Goal: Feedback & Contribution: Contribute content

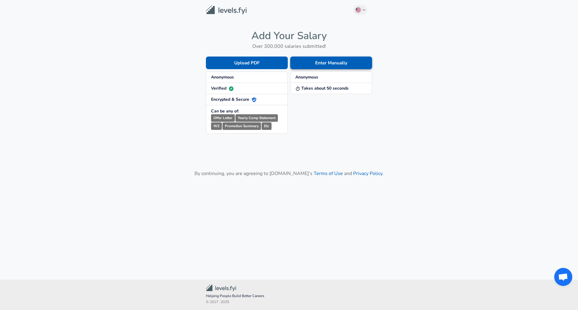
click at [321, 61] on button "Enter Manually" at bounding box center [331, 63] width 82 height 13
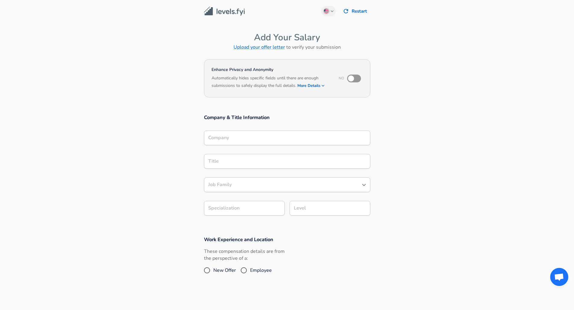
click at [354, 81] on input "checkbox" at bounding box center [351, 78] width 34 height 11
checkbox input "true"
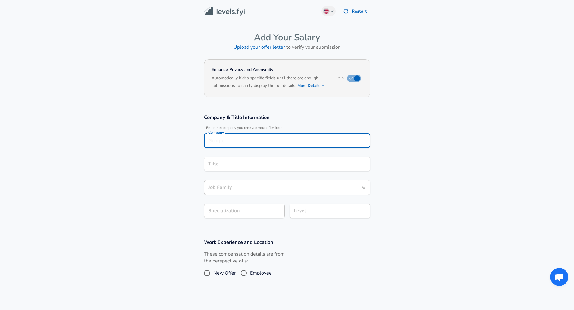
scroll to position [6, 0]
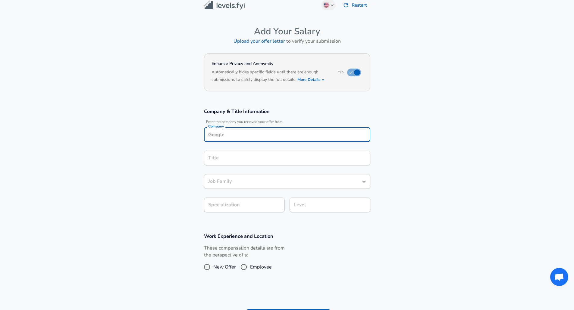
click at [290, 141] on div "Company" at bounding box center [287, 134] width 166 height 15
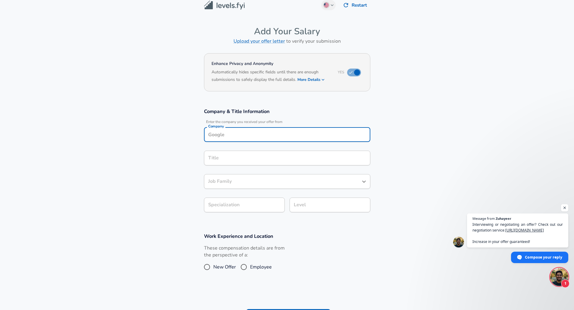
scroll to position [18, 0]
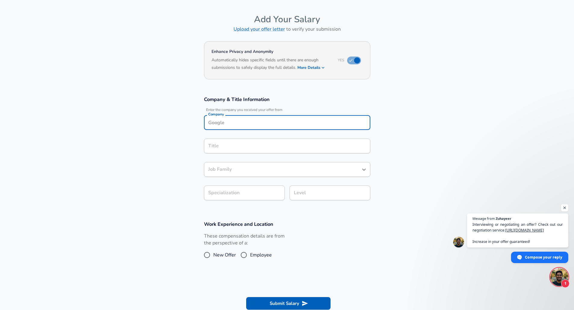
click at [278, 151] on input "Title" at bounding box center [287, 146] width 161 height 9
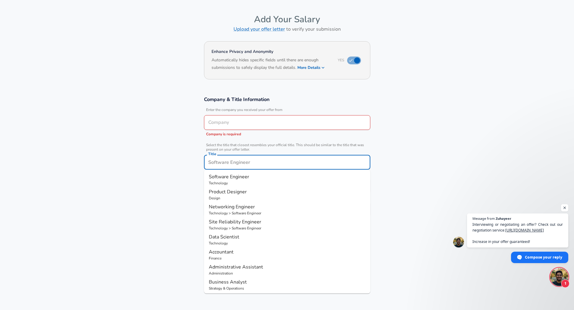
click at [265, 179] on p "Software Engineer" at bounding box center [287, 176] width 157 height 7
type input "Software Engineer"
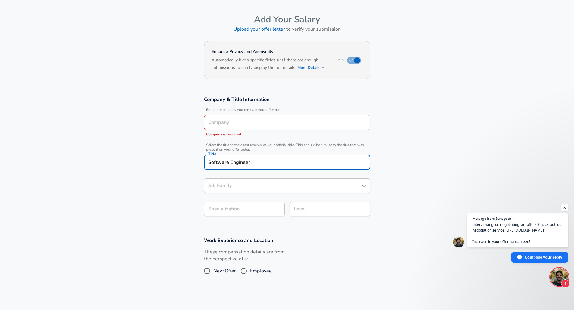
type input "Software Engineer"
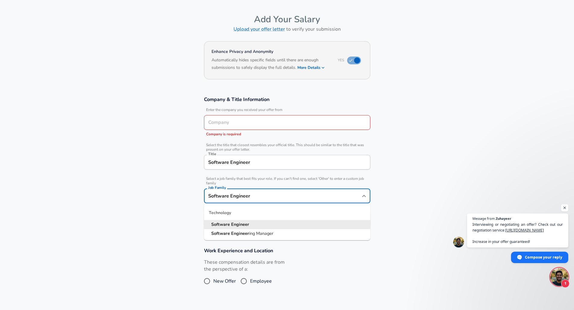
scroll to position [30, 0]
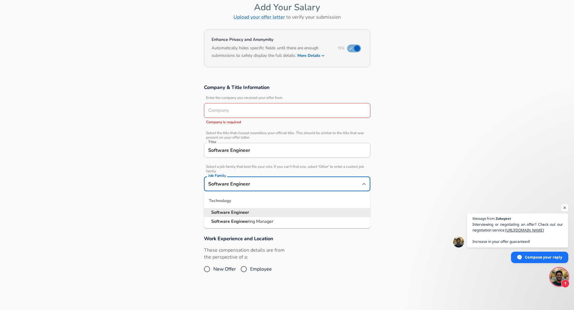
click at [262, 188] on input "Software Engineer" at bounding box center [283, 183] width 152 height 9
click at [258, 213] on li "Software Engineer" at bounding box center [287, 212] width 166 height 9
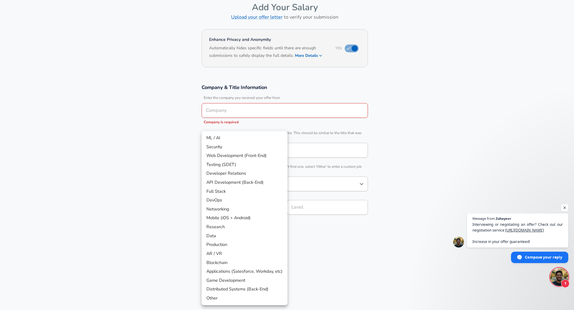
scroll to position [48, 0]
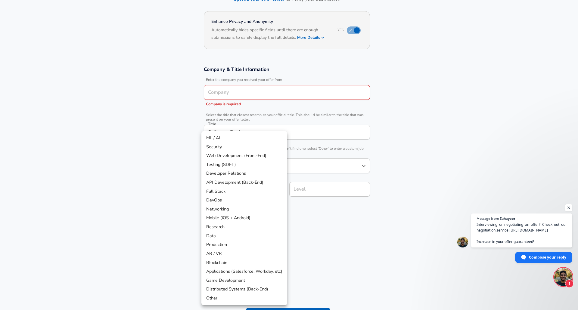
click at [243, 213] on body "English ([GEOGRAPHIC_DATA]) Change Restart Add Your Salary Upload your offer le…" at bounding box center [289, 107] width 578 height 310
click at [230, 193] on li "Full Stack" at bounding box center [244, 191] width 86 height 9
type input "Full Stack"
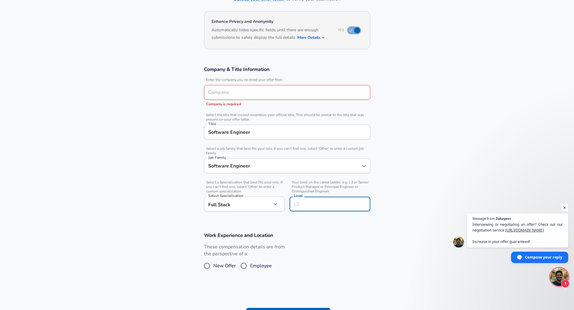
scroll to position [60, 0]
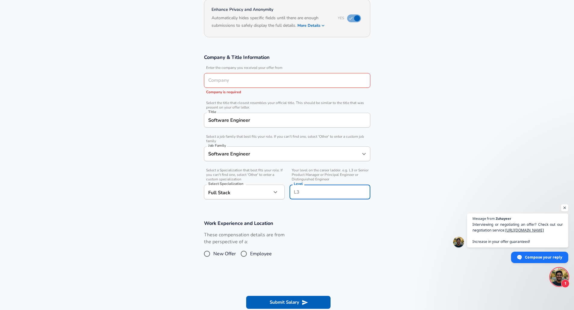
click at [300, 192] on input "Level" at bounding box center [329, 192] width 75 height 9
click at [317, 210] on section "Company & Title Information Enter the company you received your offer from Comp…" at bounding box center [287, 130] width 574 height 166
click at [241, 255] on input "Employee" at bounding box center [243, 254] width 13 height 10
radio input "true"
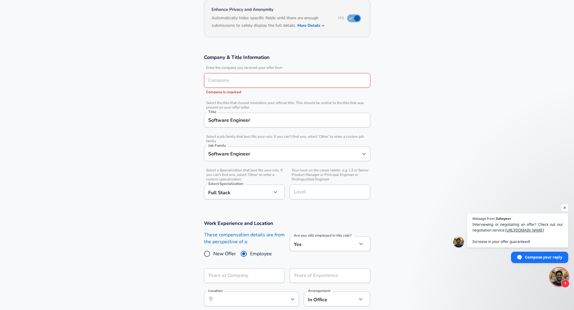
scroll to position [120, 0]
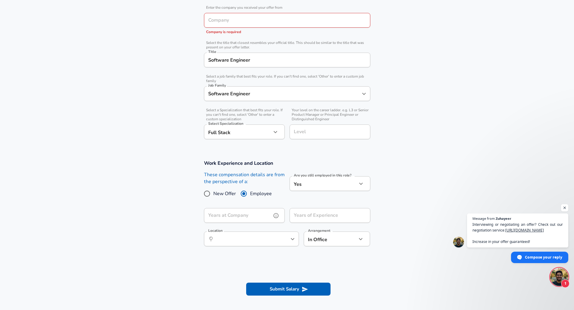
click at [242, 214] on input "Years at Company" at bounding box center [237, 215] width 67 height 15
click at [299, 213] on input "Years of Experience" at bounding box center [322, 215] width 67 height 15
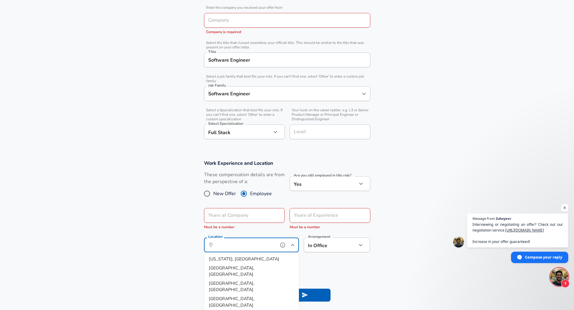
click at [256, 243] on input "Location" at bounding box center [245, 245] width 62 height 9
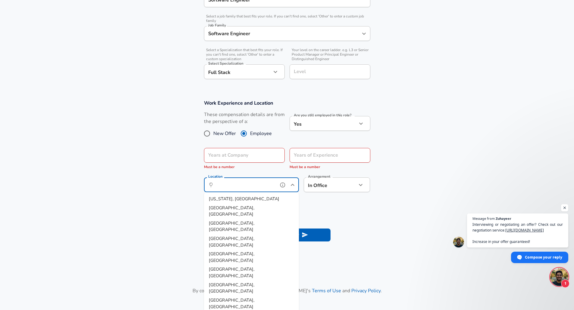
scroll to position [211, 0]
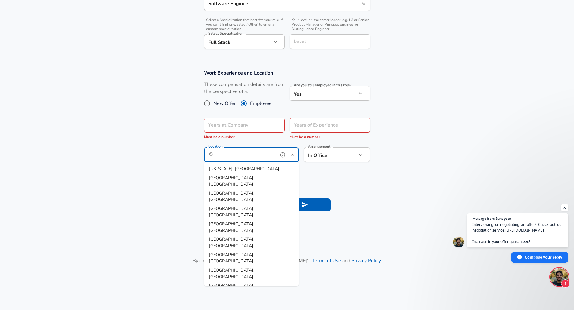
type input "[GEOGRAPHIC_DATA], [GEOGRAPHIC_DATA]"
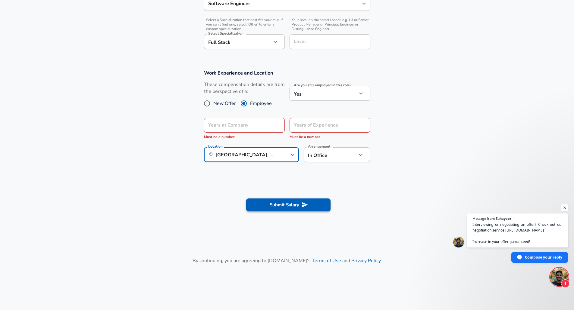
click at [297, 207] on button "Submit Salary" at bounding box center [288, 205] width 84 height 13
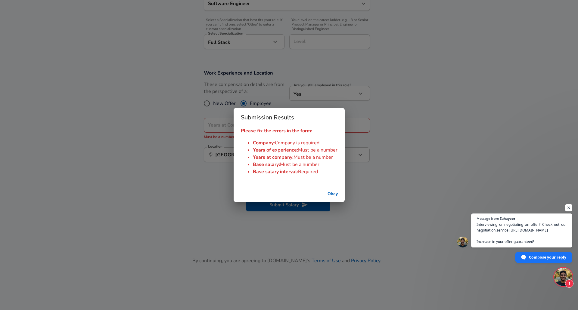
click at [334, 197] on button "Okay" at bounding box center [332, 194] width 19 height 11
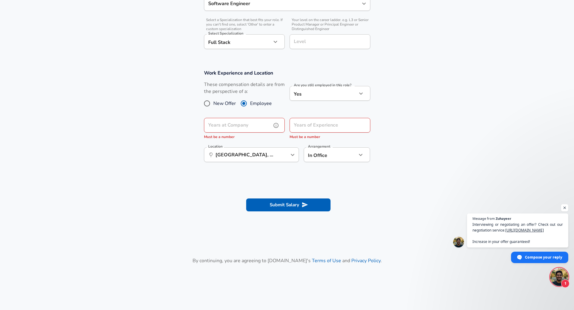
click at [266, 130] on input "Years at Company" at bounding box center [237, 125] width 67 height 15
click at [262, 128] on input "Years at Company" at bounding box center [237, 125] width 67 height 15
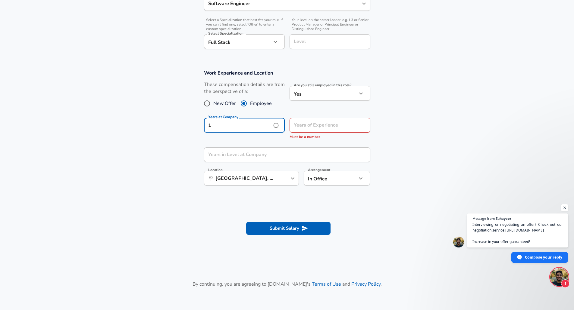
type input "1"
click at [356, 123] on input "Years of Experience" at bounding box center [322, 125] width 67 height 15
click at [397, 145] on section "Work Experience and Location These compensation details are from the perspectiv…" at bounding box center [287, 131] width 574 height 137
click at [346, 131] on input "Years of Experience" at bounding box center [322, 125] width 67 height 15
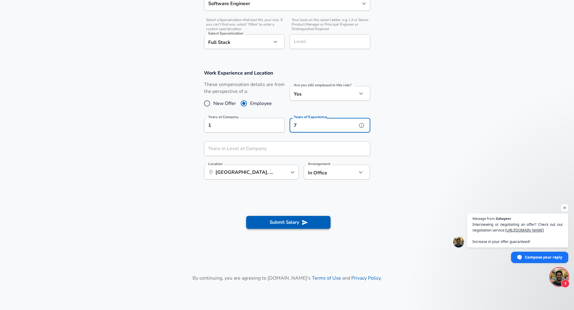
type input "7"
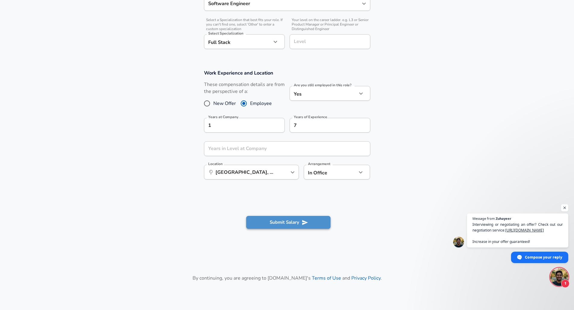
click at [297, 225] on button "Submit Salary" at bounding box center [288, 222] width 84 height 13
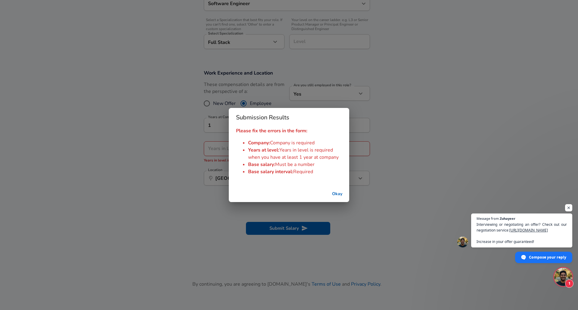
click at [332, 192] on button "Okay" at bounding box center [337, 194] width 19 height 11
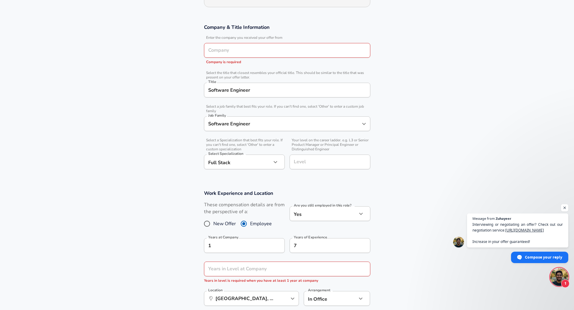
scroll to position [60, 0]
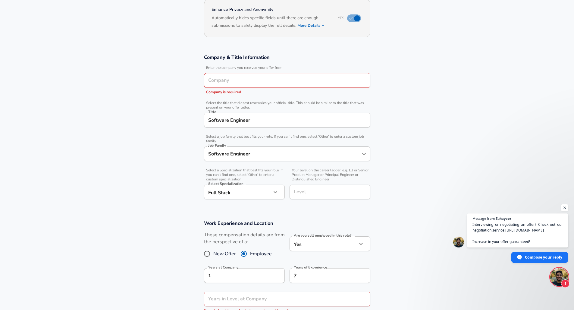
click at [250, 86] on div "Company" at bounding box center [287, 80] width 166 height 15
click at [250, 83] on input "Company" at bounding box center [287, 80] width 161 height 9
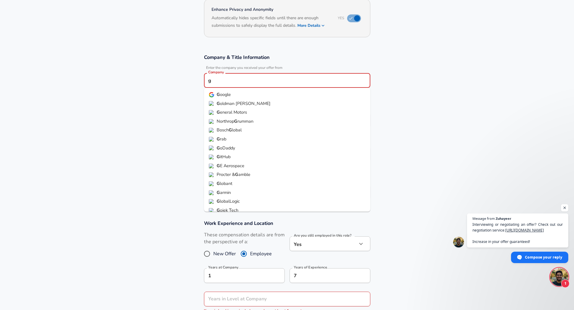
click at [248, 93] on li "G oogle" at bounding box center [287, 94] width 166 height 9
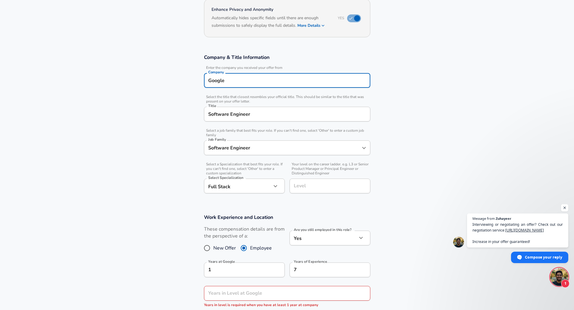
scroll to position [151, 0]
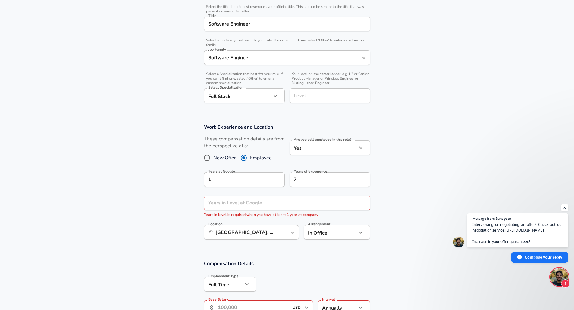
type input "Google"
click at [317, 206] on input "Years in Level at Google" at bounding box center [280, 203] width 153 height 15
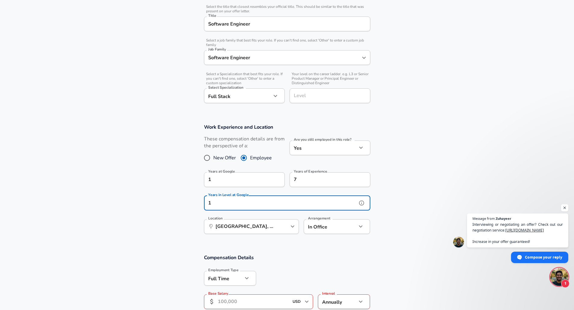
type input "1"
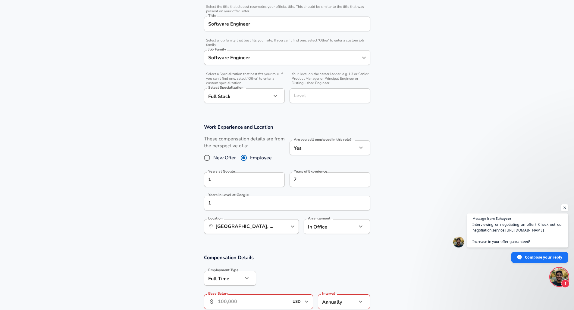
click at [414, 238] on section "Work Experience and Location These compensation details are from the perspectiv…" at bounding box center [287, 182] width 574 height 131
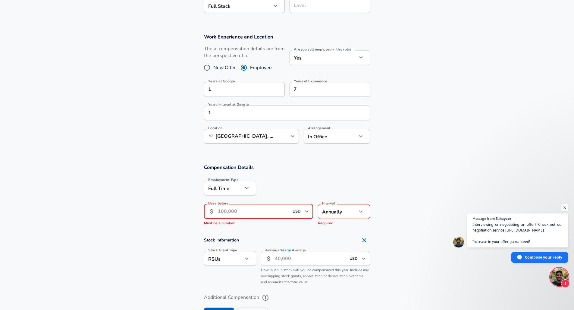
click at [238, 210] on input "Base Salary" at bounding box center [253, 211] width 71 height 15
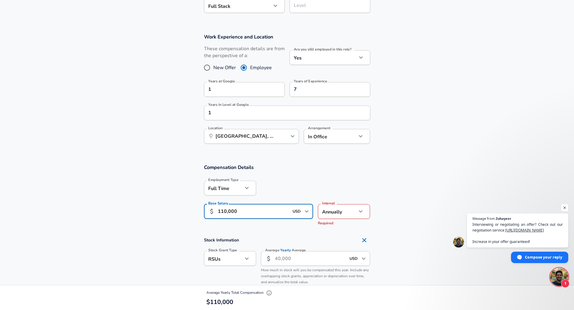
type input "110,000"
click at [399, 224] on section "Compensation Details Employment Type [DEMOGRAPHIC_DATA] full_time Employment Ty…" at bounding box center [287, 196] width 574 height 65
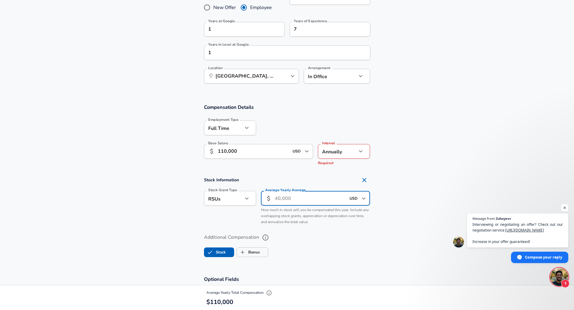
click at [300, 200] on input "Average Yearly Average" at bounding box center [310, 198] width 71 height 15
type input "40,000"
click at [320, 236] on label "Additional Compensation" at bounding box center [287, 238] width 166 height 10
click at [270, 236] on button "Additional Compensation" at bounding box center [265, 238] width 10 height 10
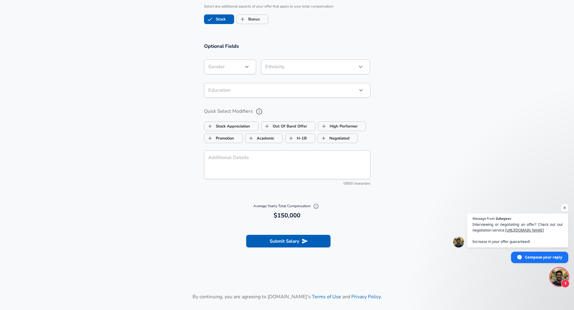
scroll to position [572, 0]
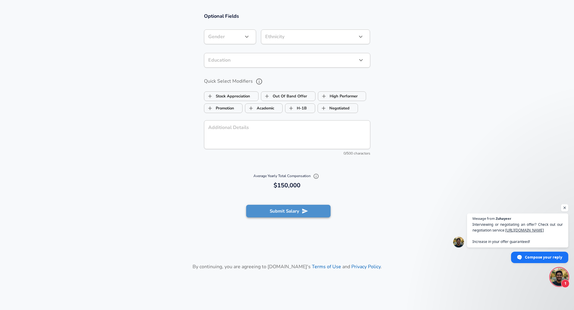
click at [293, 216] on button "Submit Salary" at bounding box center [288, 211] width 84 height 13
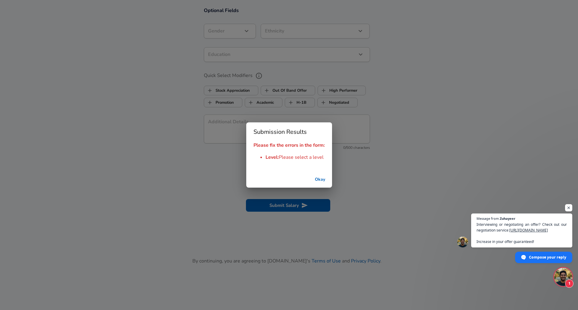
click at [315, 181] on button "Okay" at bounding box center [319, 179] width 19 height 11
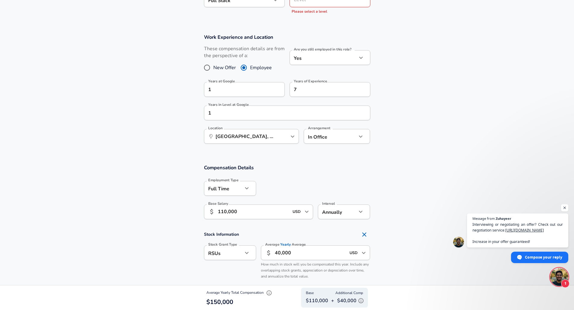
scroll to position [156, 0]
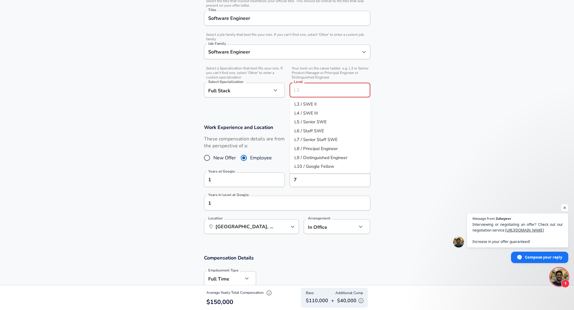
click at [329, 91] on input "Level" at bounding box center [329, 90] width 75 height 9
click at [316, 107] on li "L3 / SWE II" at bounding box center [329, 104] width 81 height 9
type input "L3 / SWE II"
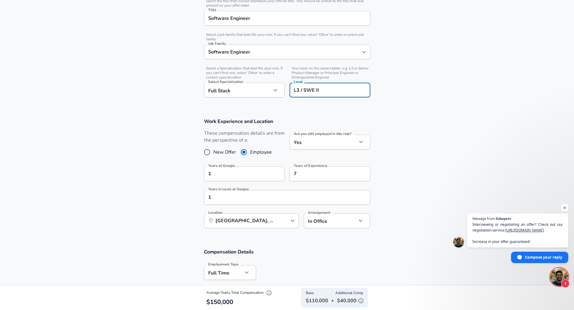
click at [380, 132] on section "Work Experience and Location These compensation details are from the perspectiv…" at bounding box center [287, 176] width 574 height 131
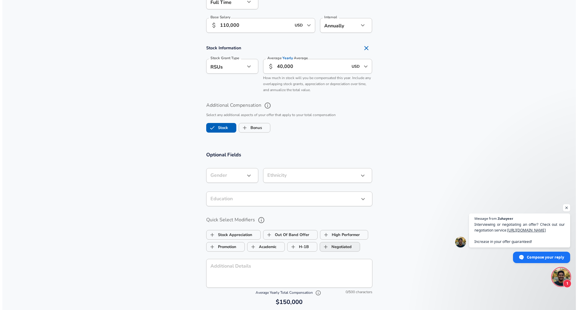
scroll to position [548, 0]
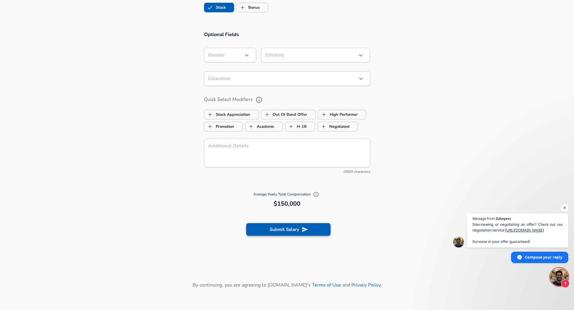
click at [304, 225] on button "Submit Salary" at bounding box center [288, 229] width 84 height 13
